Goal: Use online tool/utility: Utilize a website feature to perform a specific function

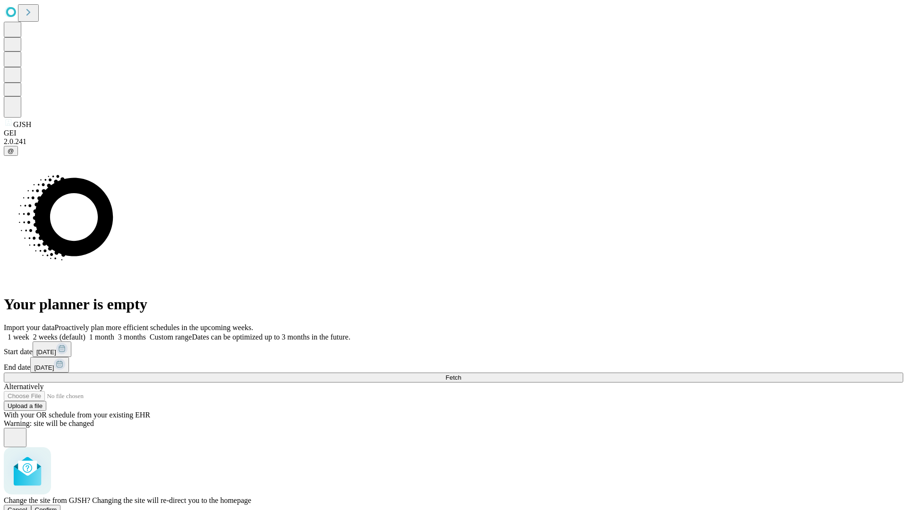
click at [57, 506] on span "Confirm" at bounding box center [46, 509] width 22 height 7
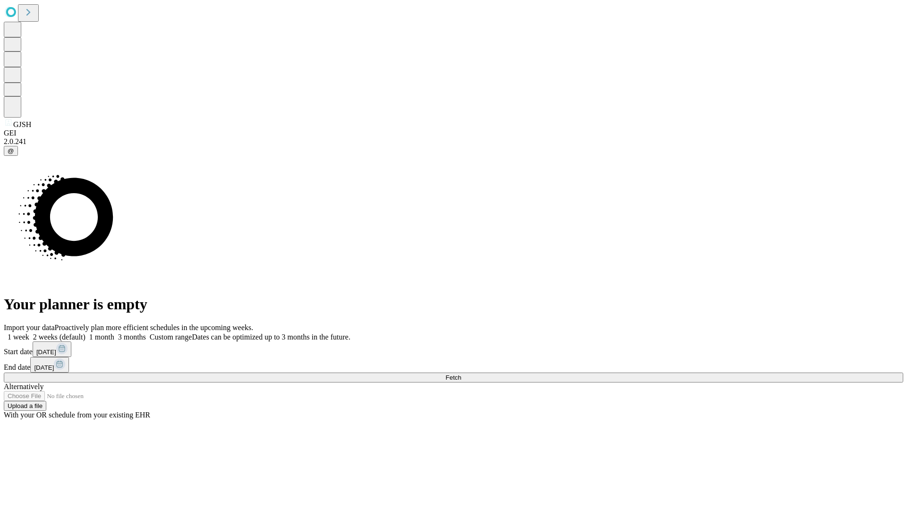
click at [86, 333] on label "2 weeks (default)" at bounding box center [57, 337] width 56 height 8
click at [461, 374] on span "Fetch" at bounding box center [454, 377] width 16 height 7
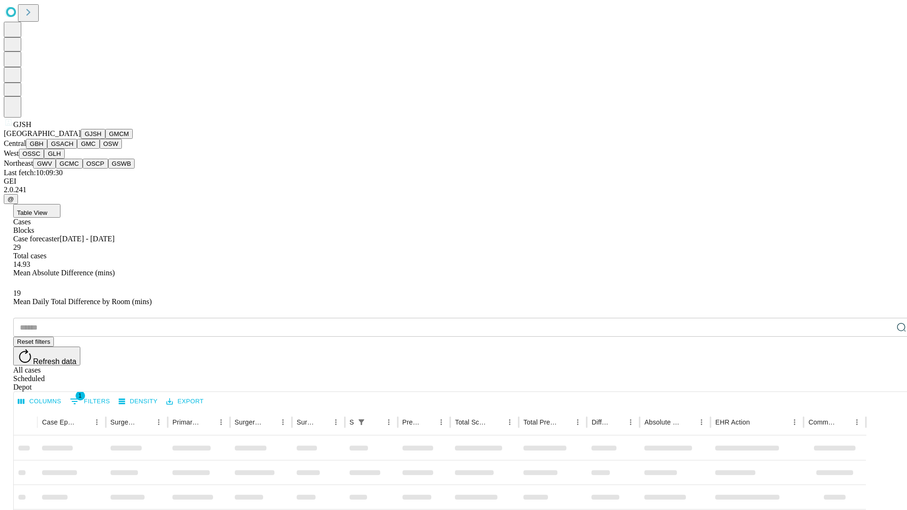
click at [105, 139] on button "GMCM" at bounding box center [118, 134] width 27 height 10
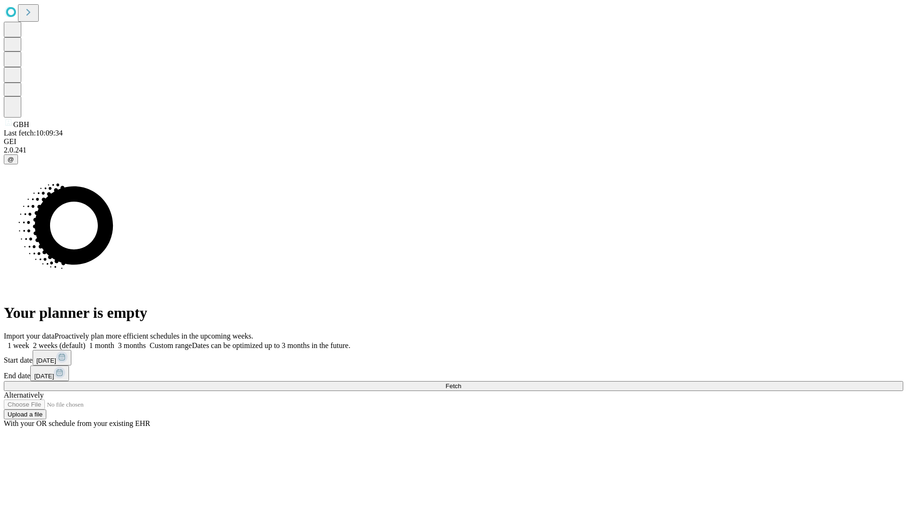
click at [86, 342] on label "2 weeks (default)" at bounding box center [57, 346] width 56 height 8
click at [461, 383] on span "Fetch" at bounding box center [454, 386] width 16 height 7
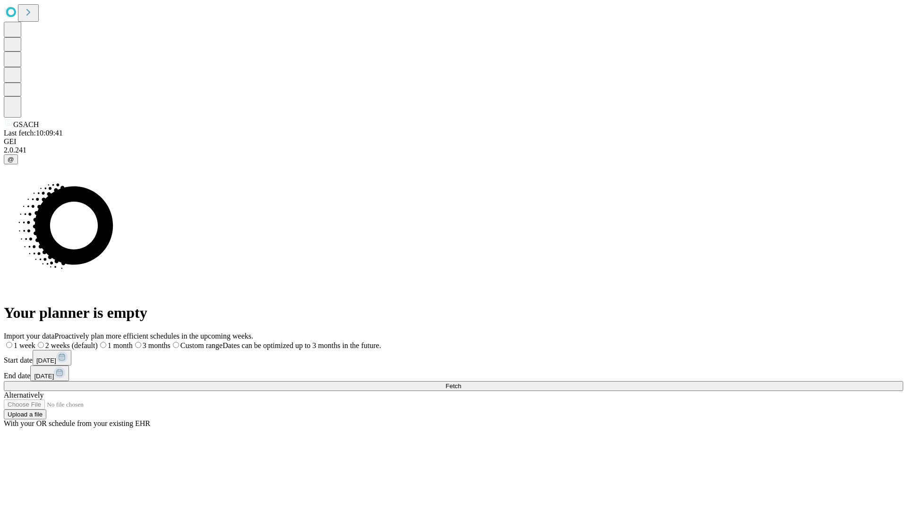
click at [98, 342] on label "2 weeks (default)" at bounding box center [66, 346] width 62 height 8
click at [461, 383] on span "Fetch" at bounding box center [454, 386] width 16 height 7
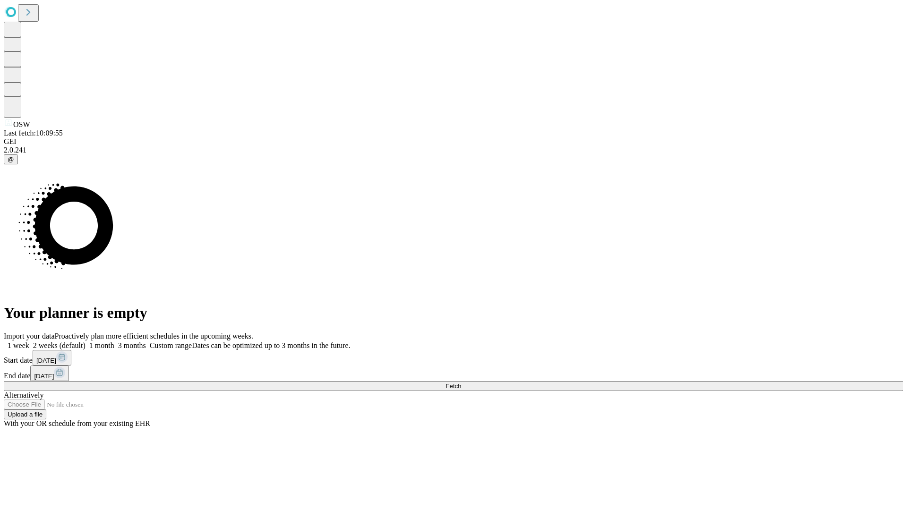
click at [461, 383] on span "Fetch" at bounding box center [454, 386] width 16 height 7
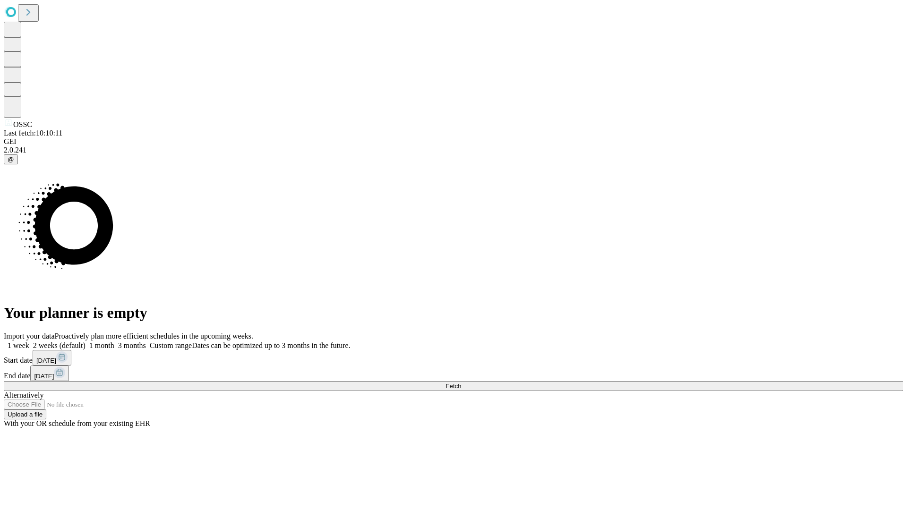
click at [86, 342] on label "2 weeks (default)" at bounding box center [57, 346] width 56 height 8
click at [461, 383] on span "Fetch" at bounding box center [454, 386] width 16 height 7
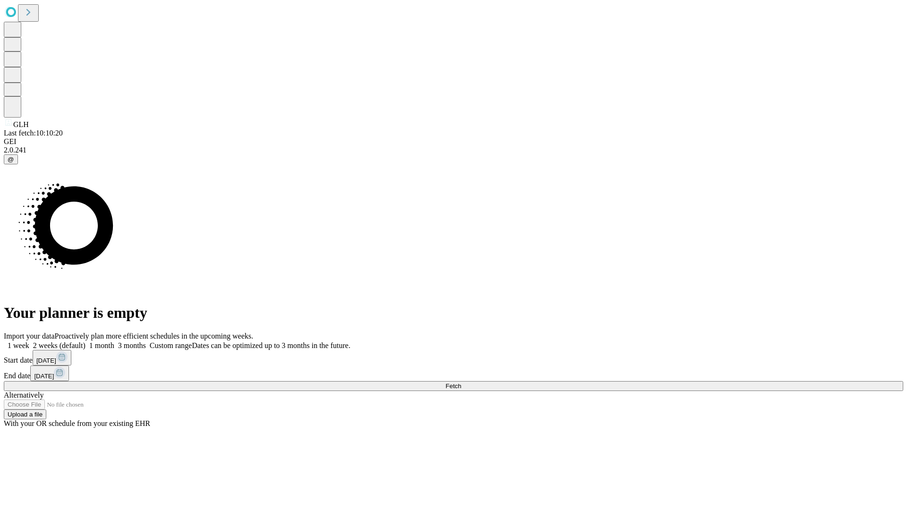
click at [461, 383] on span "Fetch" at bounding box center [454, 386] width 16 height 7
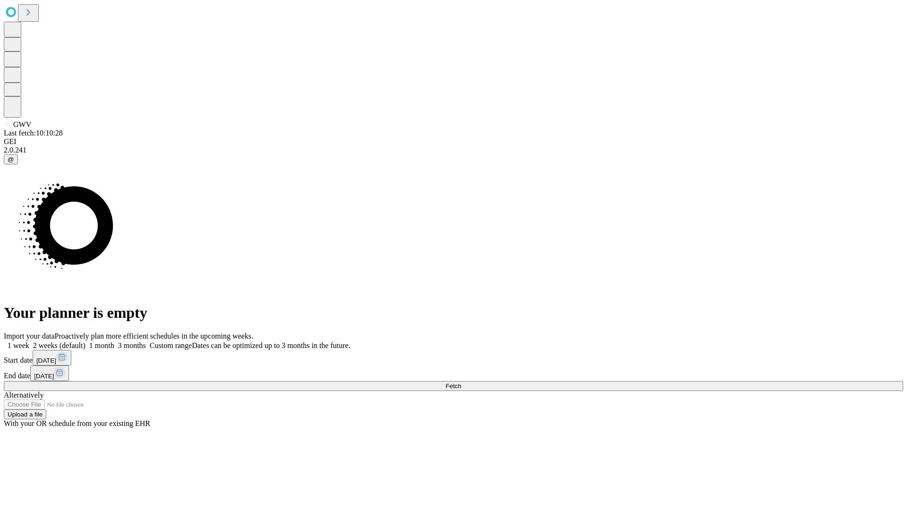
click at [86, 342] on label "2 weeks (default)" at bounding box center [57, 346] width 56 height 8
click at [461, 383] on span "Fetch" at bounding box center [454, 386] width 16 height 7
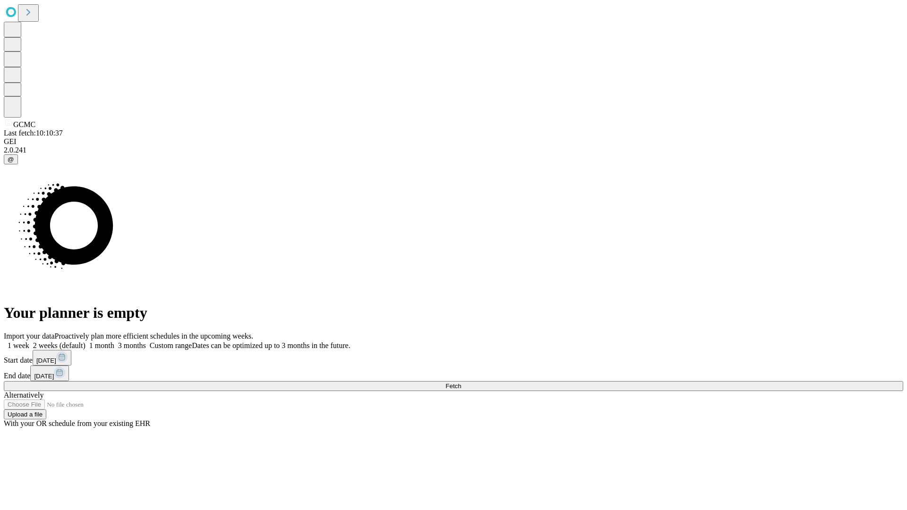
click at [86, 342] on label "2 weeks (default)" at bounding box center [57, 346] width 56 height 8
click at [461, 383] on span "Fetch" at bounding box center [454, 386] width 16 height 7
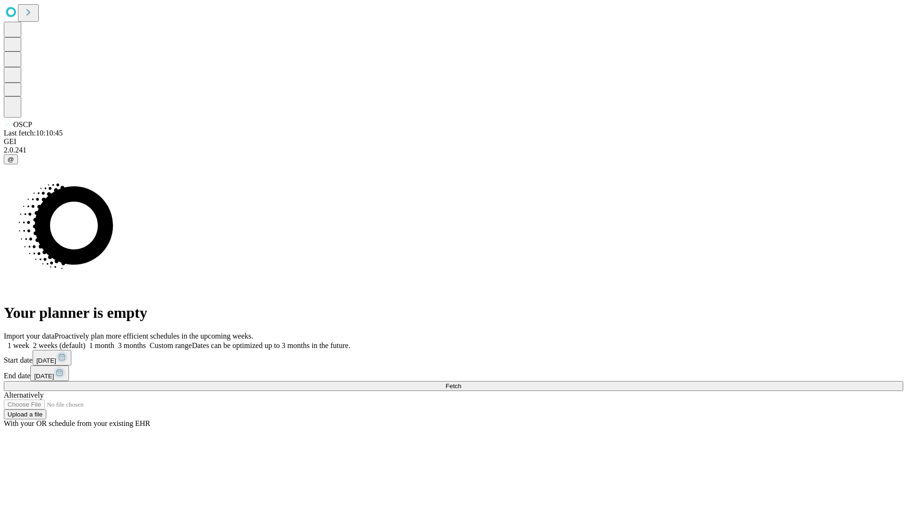
click at [86, 342] on label "2 weeks (default)" at bounding box center [57, 346] width 56 height 8
click at [461, 383] on span "Fetch" at bounding box center [454, 386] width 16 height 7
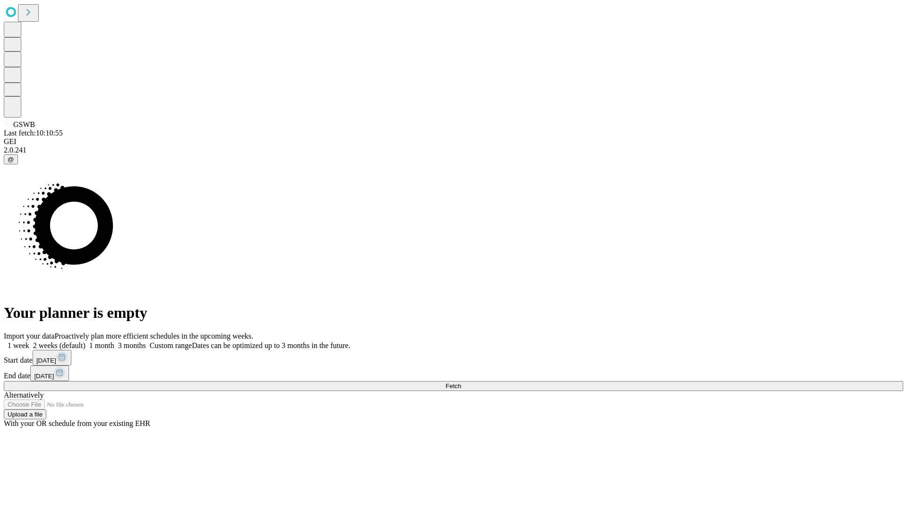
click at [86, 342] on label "2 weeks (default)" at bounding box center [57, 346] width 56 height 8
click at [461, 383] on span "Fetch" at bounding box center [454, 386] width 16 height 7
